Goal: Navigation & Orientation: Understand site structure

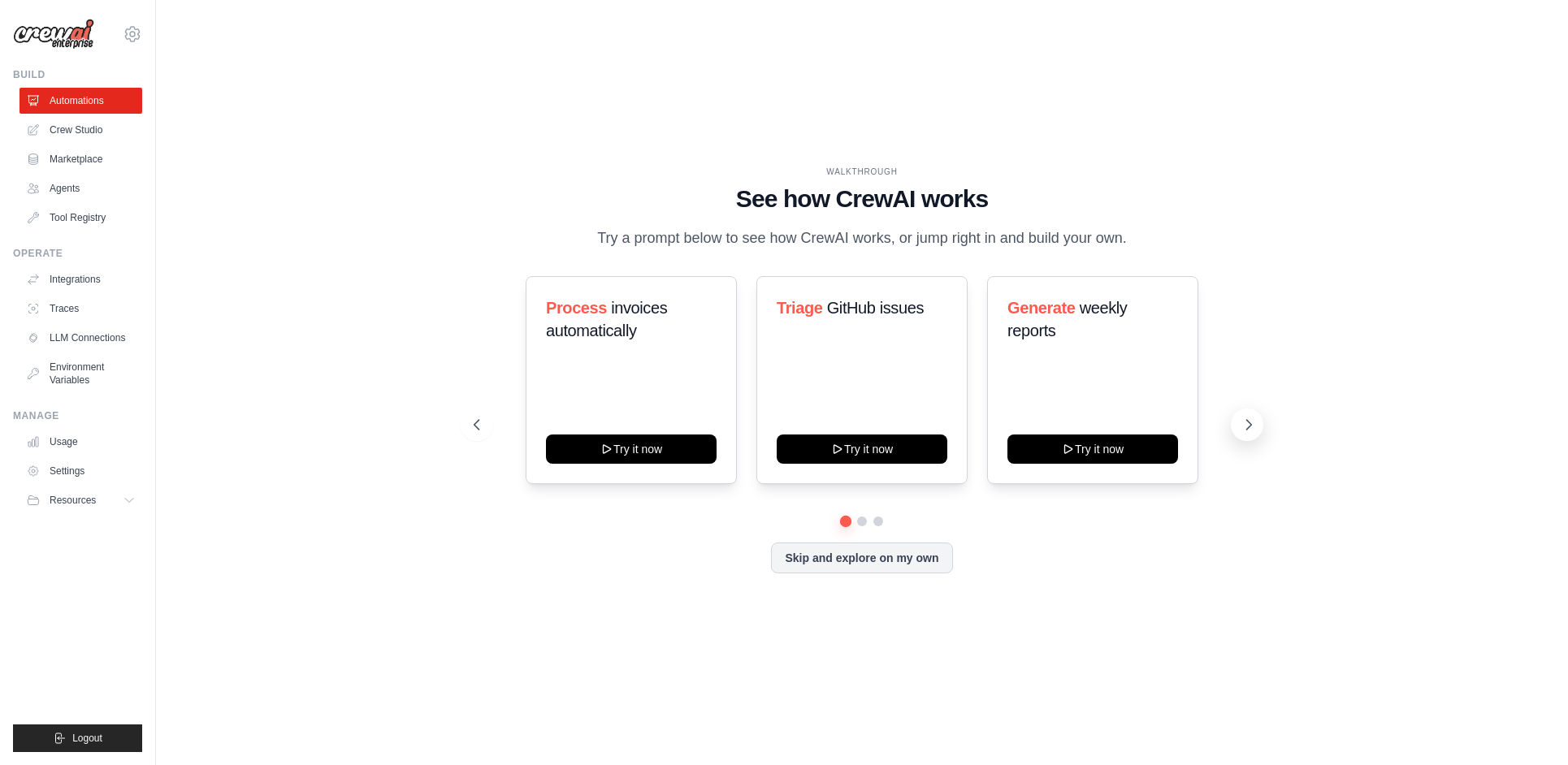
click at [1238, 420] on button at bounding box center [1247, 424] width 32 height 32
click at [1239, 420] on button at bounding box center [1247, 424] width 32 height 32
click at [49, 198] on link "Agents" at bounding box center [82, 188] width 123 height 26
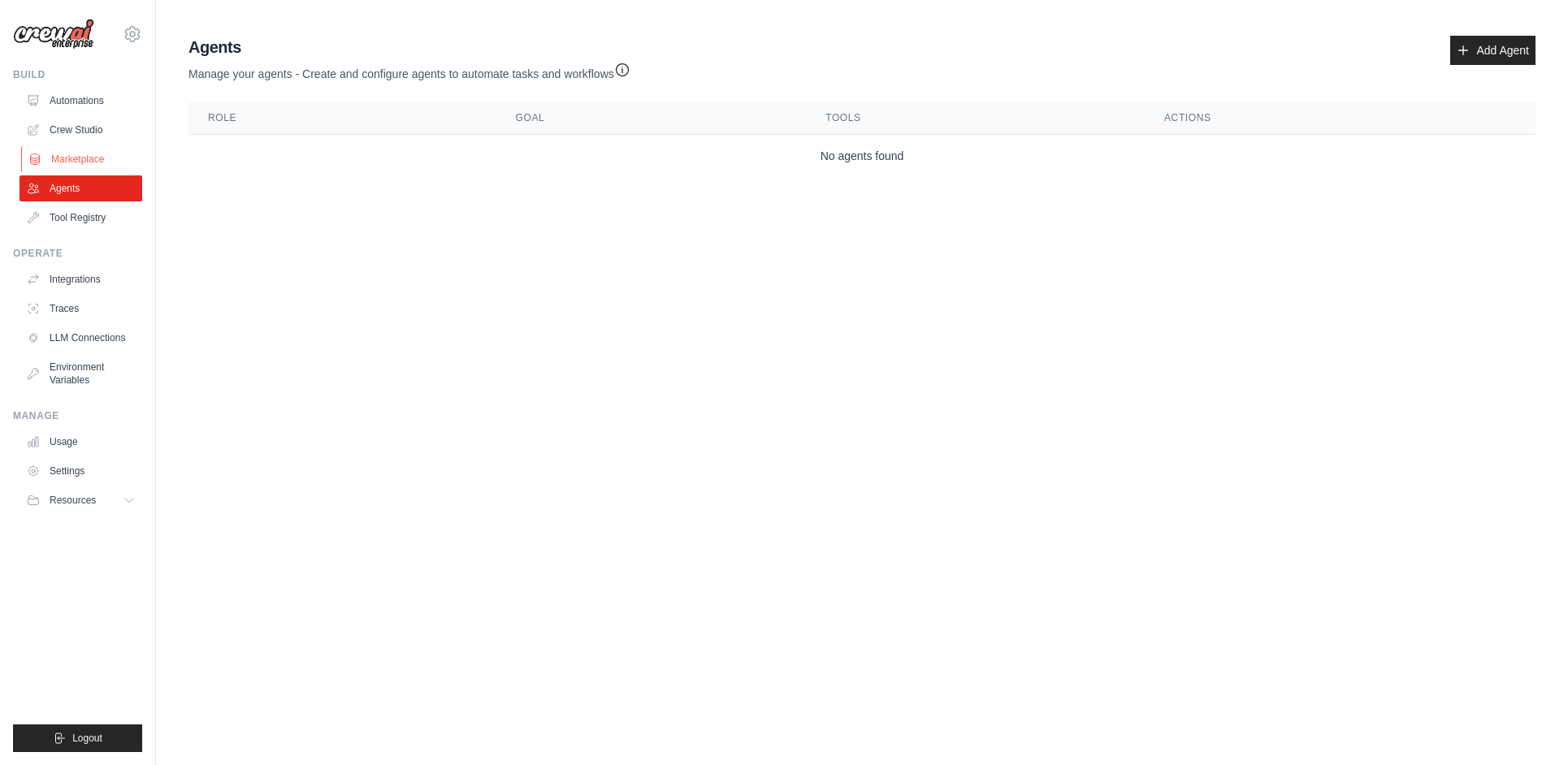
click at [66, 158] on link "Marketplace" at bounding box center [82, 158] width 123 height 26
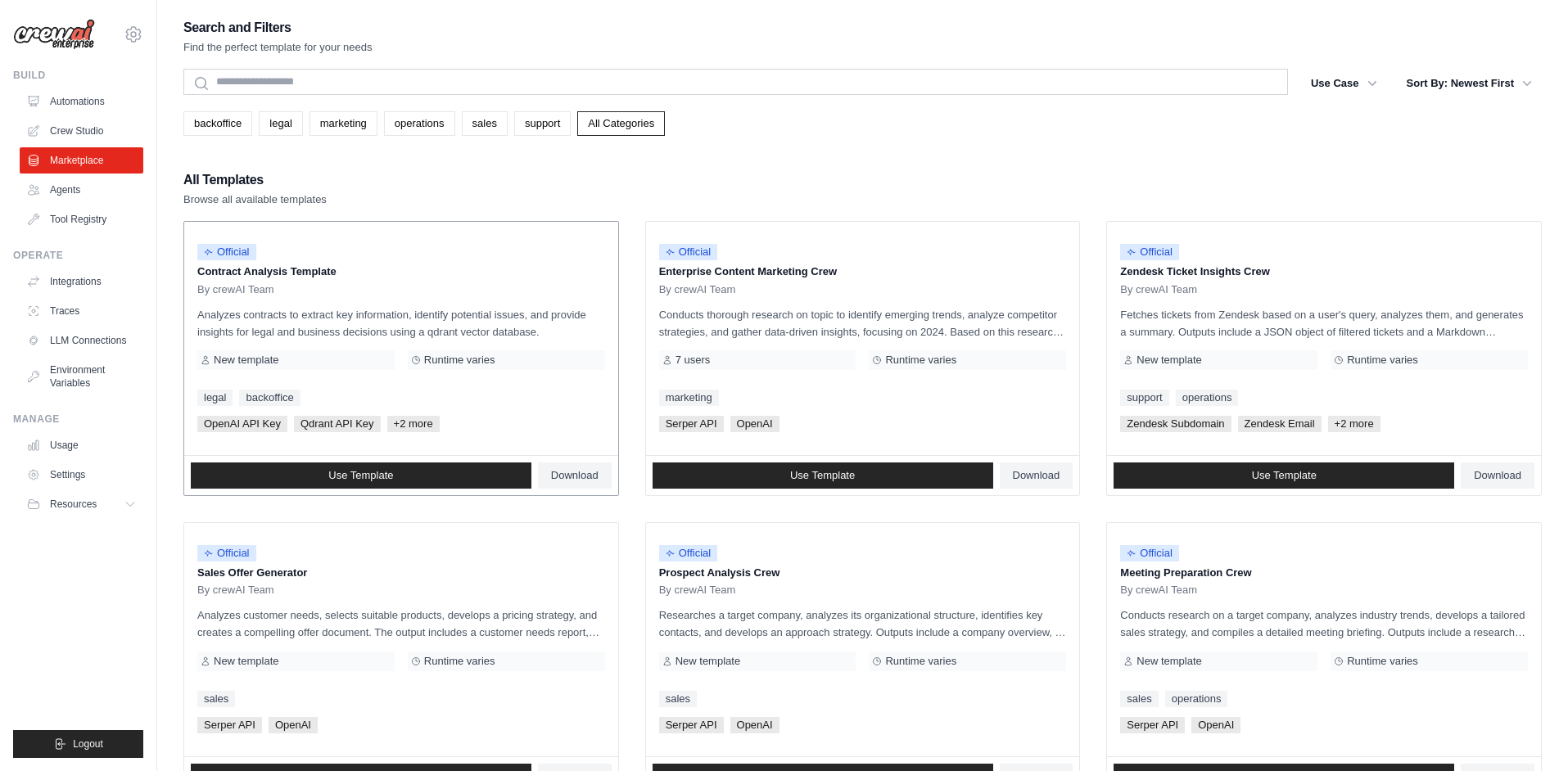
click at [421, 424] on span "+2 more" at bounding box center [413, 424] width 53 height 17
click at [100, 443] on link "Usage" at bounding box center [83, 445] width 124 height 26
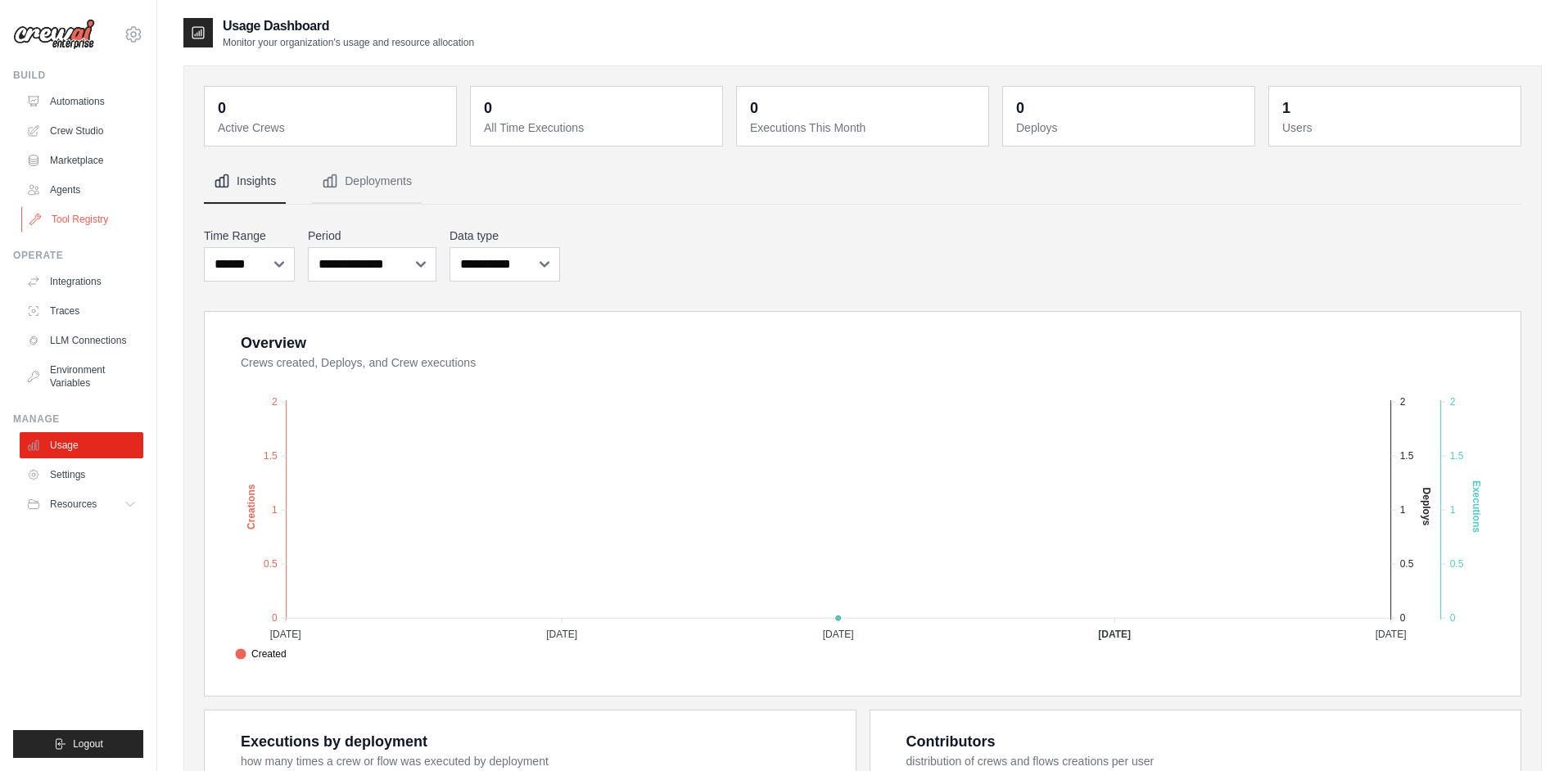
click at [75, 216] on link "Tool Registry" at bounding box center [83, 219] width 124 height 26
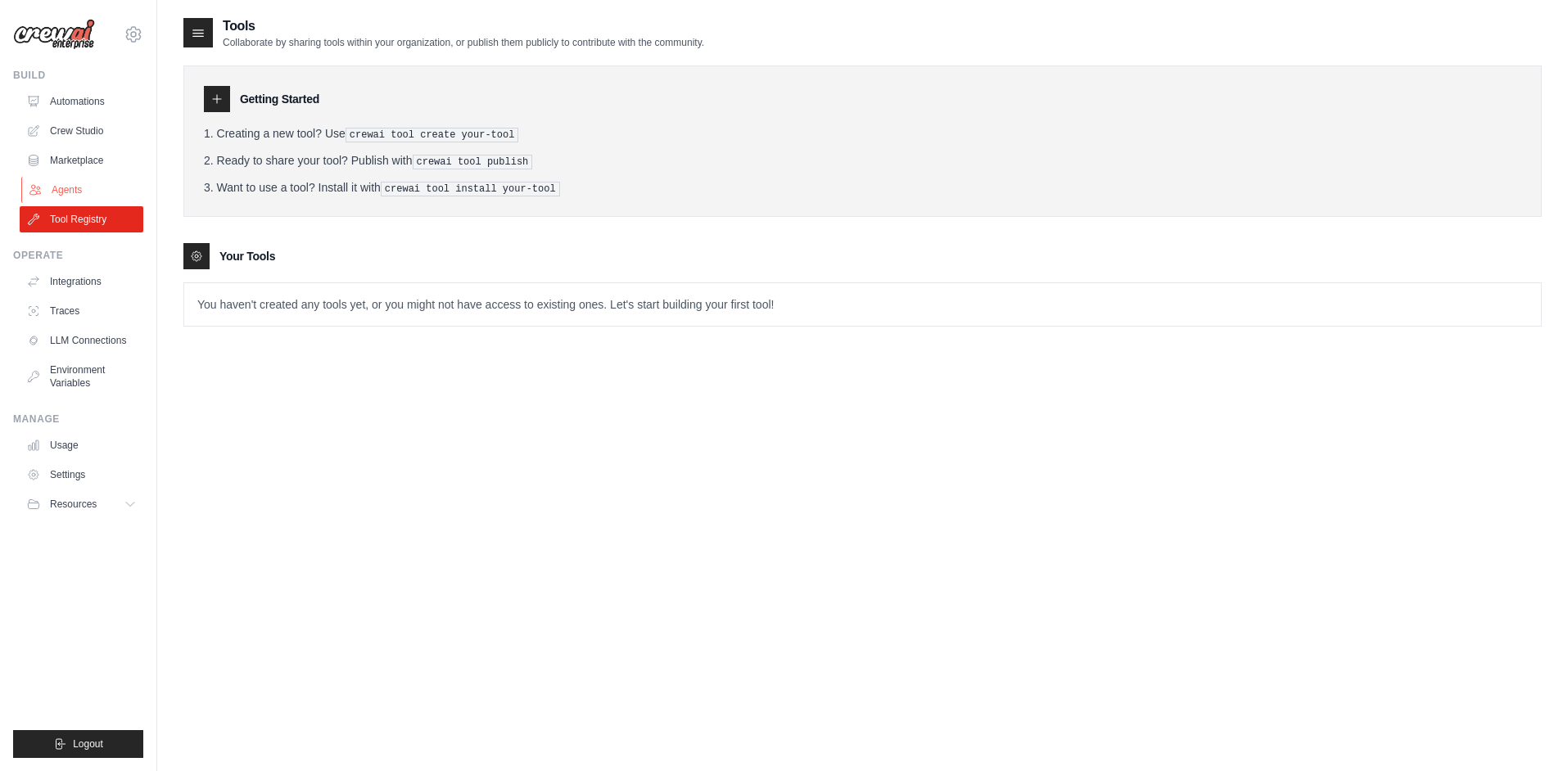
click at [84, 181] on link "Agents" at bounding box center [83, 189] width 124 height 26
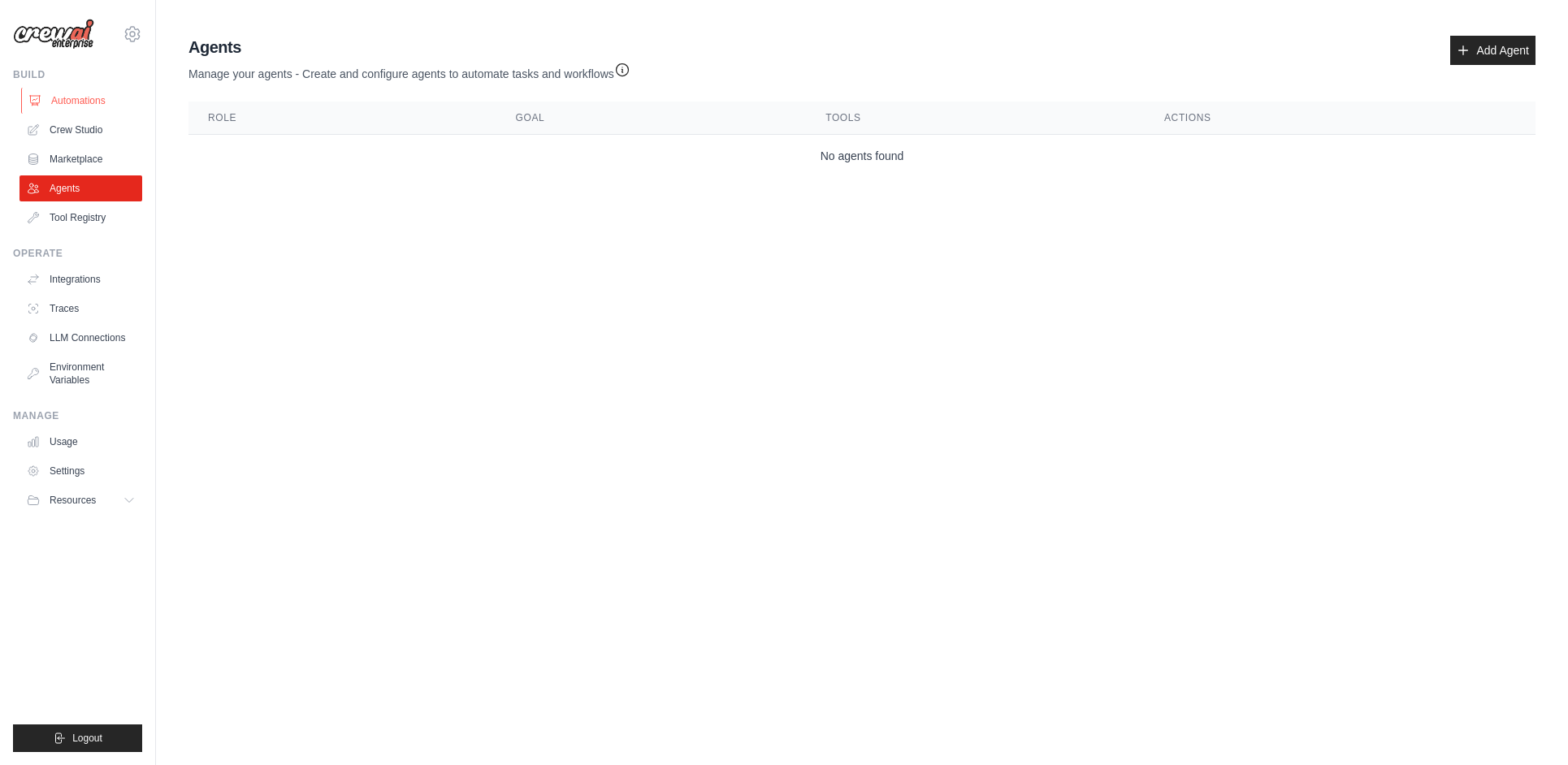
click at [80, 99] on link "Automations" at bounding box center [82, 100] width 123 height 26
